Goal: Go to known website: Access a specific website the user already knows

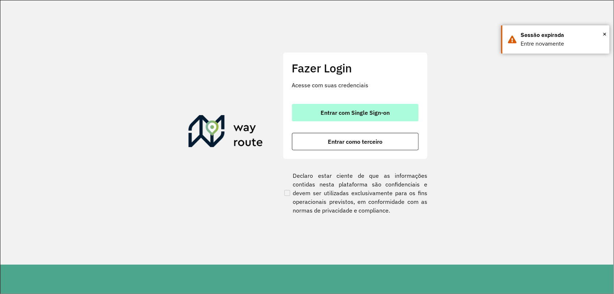
click at [375, 110] on span "Entrar com Single Sign-on" at bounding box center [354, 113] width 69 height 6
